Goal: Navigation & Orientation: Find specific page/section

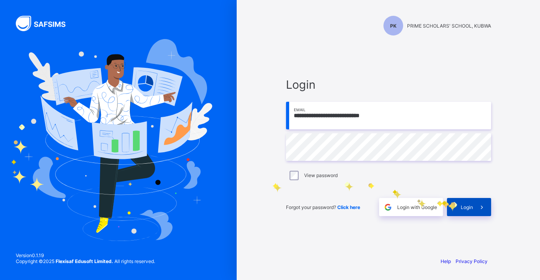
drag, startPoint x: 453, startPoint y: 203, endPoint x: 448, endPoint y: 204, distance: 4.6
click at [454, 204] on div "Login" at bounding box center [469, 207] width 44 height 18
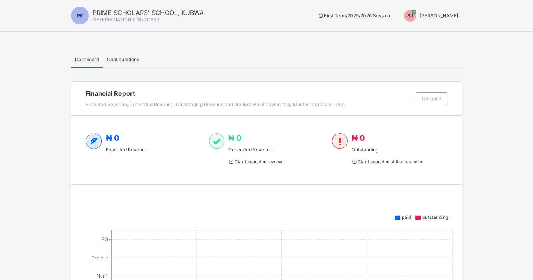
click at [458, 15] on span "[PERSON_NAME]" at bounding box center [439, 16] width 38 height 6
click at [447, 32] on span "Switch to Admin View" at bounding box center [429, 33] width 60 height 9
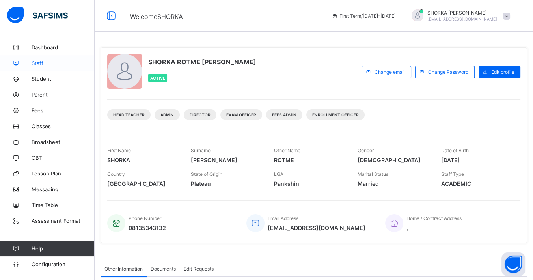
click at [36, 60] on span "Staff" at bounding box center [63, 63] width 63 height 6
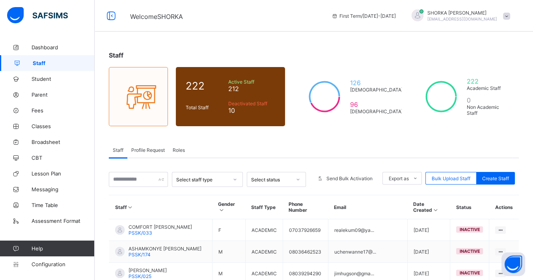
scroll to position [194, 0]
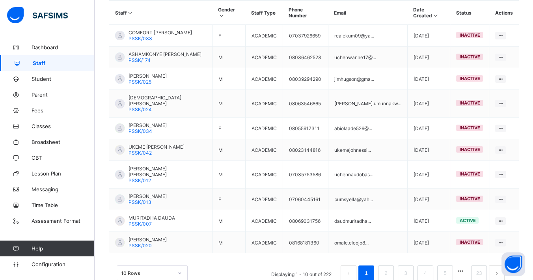
click at [179, 265] on div "10 Rows" at bounding box center [152, 272] width 71 height 15
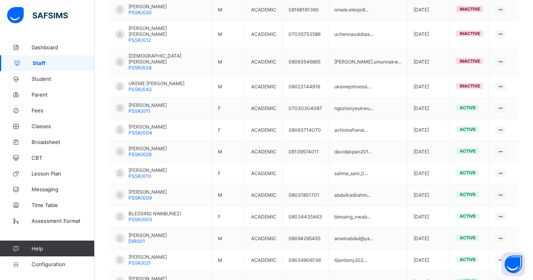
scroll to position [370, 0]
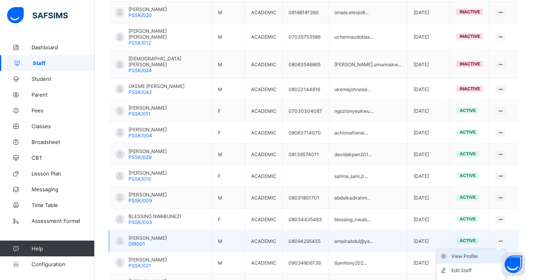
click at [485, 252] on div "View Profile" at bounding box center [477, 256] width 51 height 8
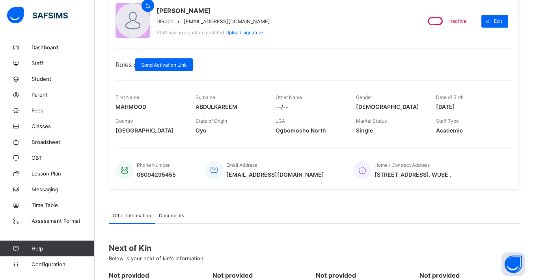
scroll to position [65, 0]
